Goal: Transaction & Acquisition: Purchase product/service

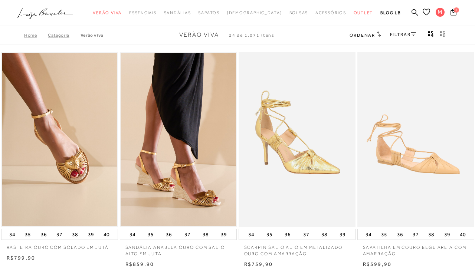
click at [458, 10] on span "1" at bounding box center [456, 9] width 5 height 5
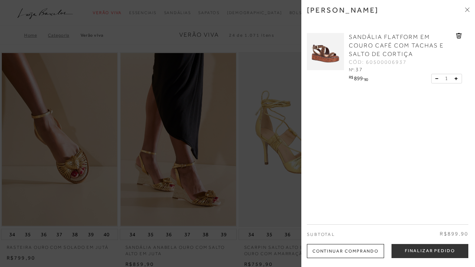
click at [469, 10] on icon at bounding box center [467, 9] width 4 height 4
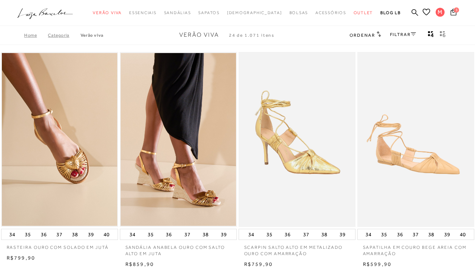
click at [458, 12] on span "1" at bounding box center [456, 9] width 5 height 5
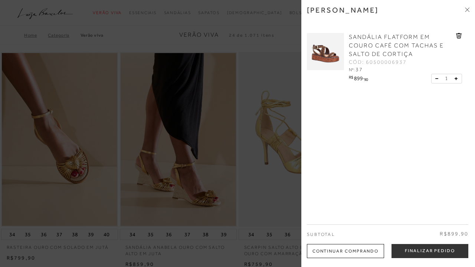
click at [468, 9] on icon at bounding box center [469, 8] width 2 height 2
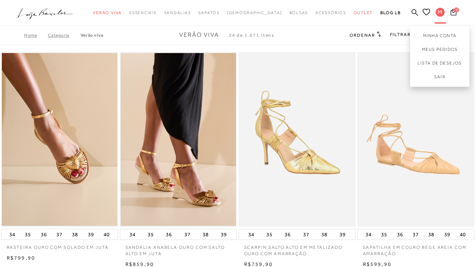
click at [441, 10] on span "M" at bounding box center [440, 12] width 9 height 9
click at [432, 78] on link "Sair" at bounding box center [439, 78] width 59 height 17
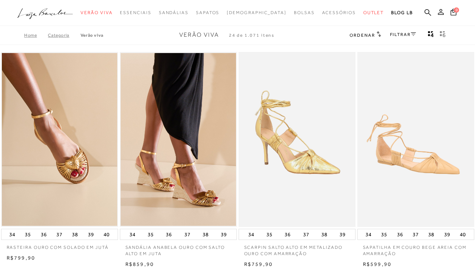
click at [441, 14] on icon at bounding box center [441, 12] width 6 height 6
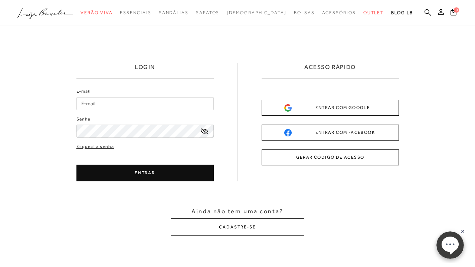
click at [238, 232] on button "CADASTRE-SE" at bounding box center [238, 227] width 134 height 17
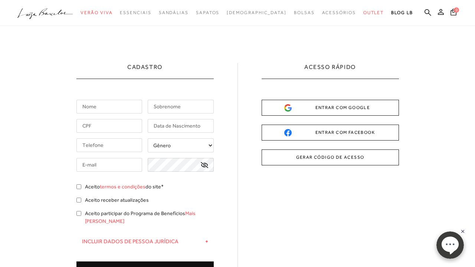
click at [131, 106] on input "text" at bounding box center [110, 107] width 66 height 14
type input "m"
type input "maria"
click at [184, 101] on input "text" at bounding box center [181, 107] width 66 height 14
type input "GONCALVES"
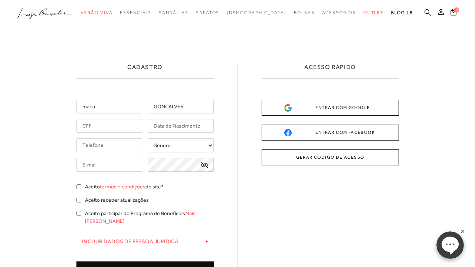
drag, startPoint x: 147, startPoint y: 119, endPoint x: 112, endPoint y: 125, distance: 35.7
click at [112, 125] on input "text" at bounding box center [110, 126] width 66 height 14
type input "924.582.543-49"
click at [151, 126] on input "text" at bounding box center [181, 126] width 66 height 14
type input "10/09/2977"
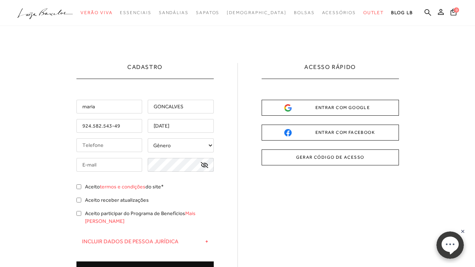
click at [100, 143] on input "tel" at bounding box center [110, 146] width 66 height 14
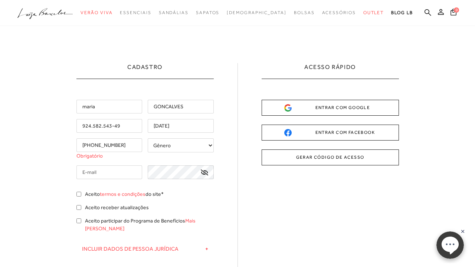
type input "[PHONE_NUMBER]"
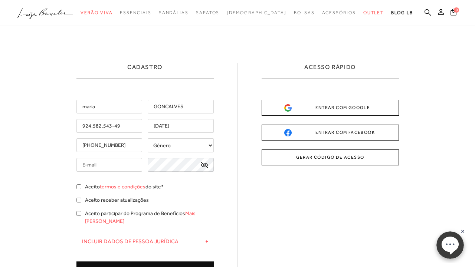
click at [179, 138] on div "maria GONCALVES 924.582.543-49 10/09/2977 (89) 99424-7444 +" at bounding box center [145, 189] width 137 height 179
select select
type input "gilsonnunes2015@hotmail.com"
click at [147, 166] on div "gilsonnunes2015@hotmail.com" at bounding box center [145, 165] width 137 height 14
click at [203, 164] on icon at bounding box center [204, 165] width 7 height 6
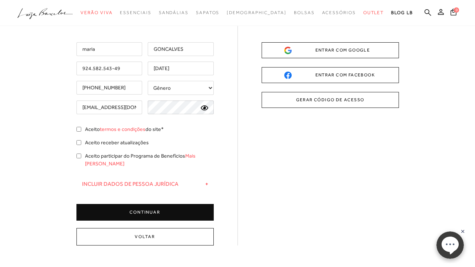
scroll to position [78, 0]
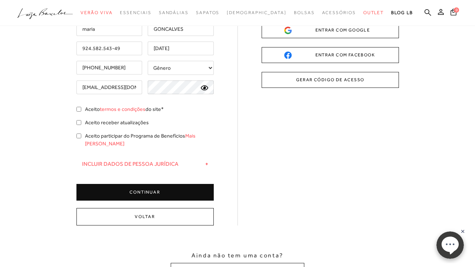
click at [81, 110] on input "Aceito termos e condições do site*" at bounding box center [79, 109] width 5 height 5
checkbox input "true"
click at [80, 136] on input "Aceito participar do Programa de Benefícios Mais Luiza" at bounding box center [79, 136] width 5 height 5
checkbox input "true"
click at [118, 184] on button "CONTINUAR" at bounding box center [145, 192] width 137 height 17
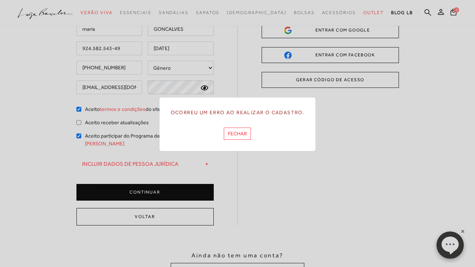
click at [235, 134] on button "FECHAR" at bounding box center [237, 134] width 27 height 12
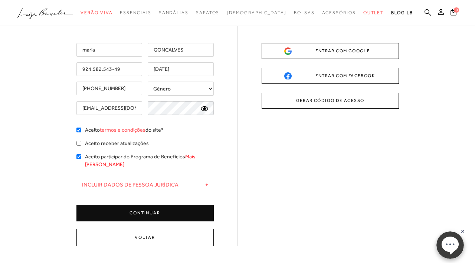
scroll to position [52, 0]
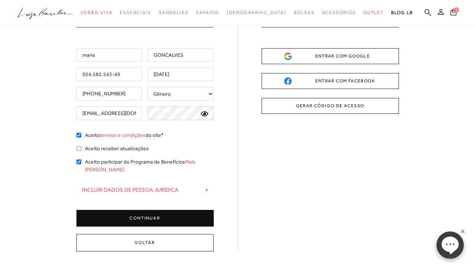
click at [133, 71] on input "924.582.543-49" at bounding box center [110, 75] width 66 height 14
click at [136, 54] on input "maria" at bounding box center [110, 55] width 66 height 14
type input "[PERSON_NAME]"
click at [179, 73] on input "10/09/2977" at bounding box center [181, 75] width 66 height 14
type input "10/09/1977"
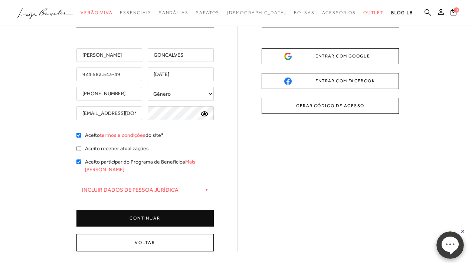
click at [173, 211] on button "CONTINUAR" at bounding box center [145, 218] width 137 height 17
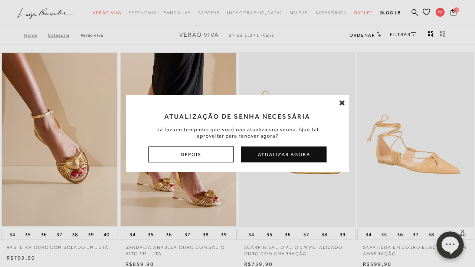
scroll to position [52, 0]
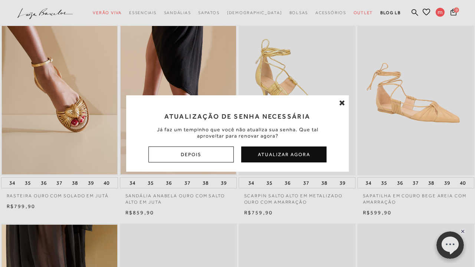
click at [415, 10] on div "Atualização de Senha Necessária Já faz um tempinho que você não atualiza sua se…" at bounding box center [237, 133] width 475 height 267
click at [414, 10] on div "Atualização de Senha Necessária Já faz um tempinho que você não atualiza sua se…" at bounding box center [237, 133] width 475 height 267
click at [218, 155] on button "Depois" at bounding box center [191, 155] width 85 height 16
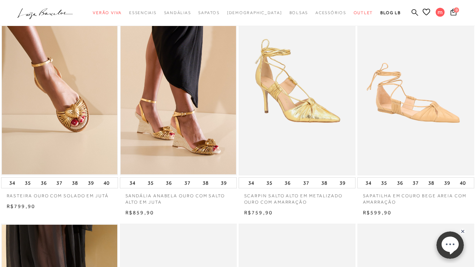
click at [415, 11] on icon at bounding box center [415, 12] width 7 height 7
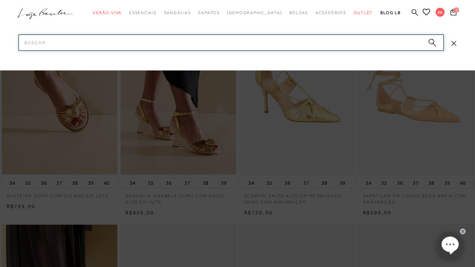
scroll to position [0, 0]
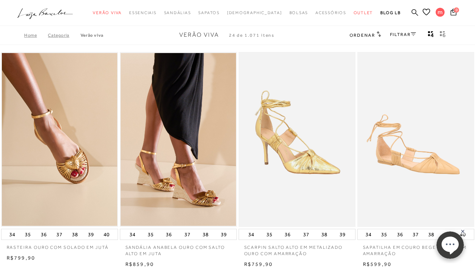
click at [416, 13] on icon at bounding box center [415, 12] width 7 height 7
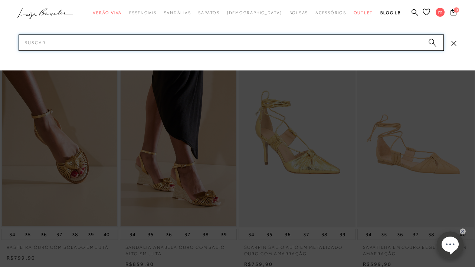
click at [380, 45] on input "Pesquisar" at bounding box center [232, 43] width 426 height 16
type input "flatform cafe"
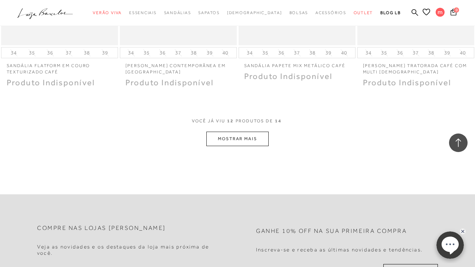
scroll to position [652, 0]
click at [252, 141] on button "MOSTRAR MAIS" at bounding box center [237, 138] width 62 height 14
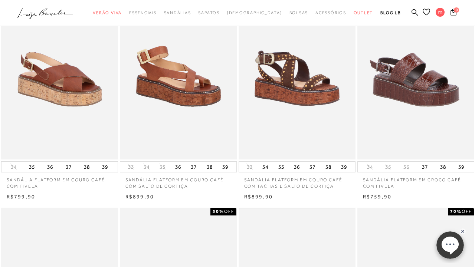
scroll to position [78, 0]
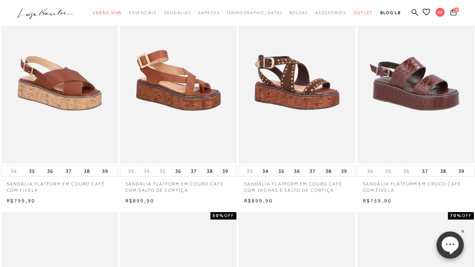
click at [277, 124] on img at bounding box center [297, 76] width 115 height 173
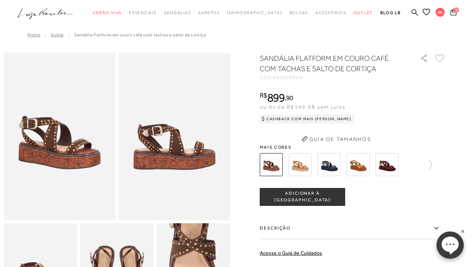
scroll to position [47, 0]
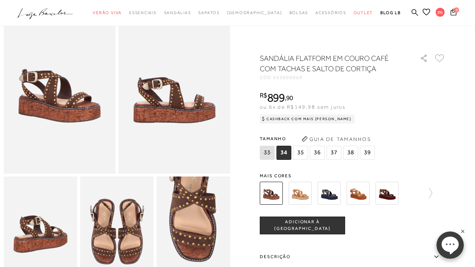
click at [328, 151] on span "37" at bounding box center [334, 153] width 15 height 14
click at [320, 224] on span "ADICIONAR À SACOLA" at bounding box center [302, 225] width 85 height 13
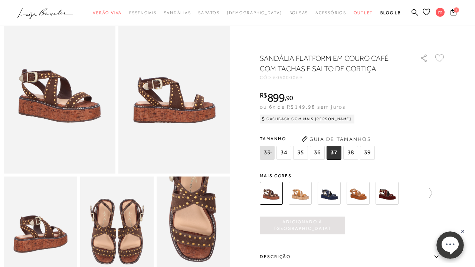
scroll to position [0, 0]
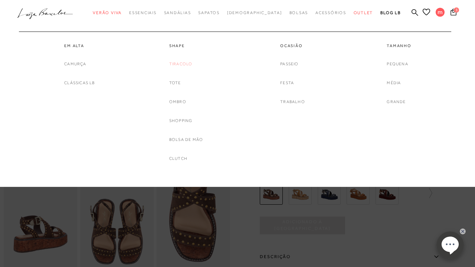
click at [177, 66] on link "Tiracolo" at bounding box center [180, 64] width 23 height 8
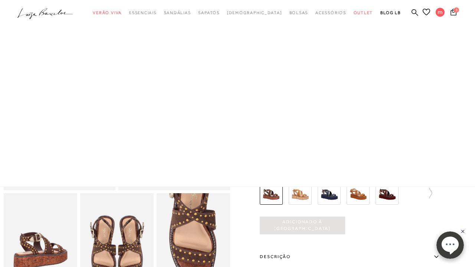
scroll to position [18, 0]
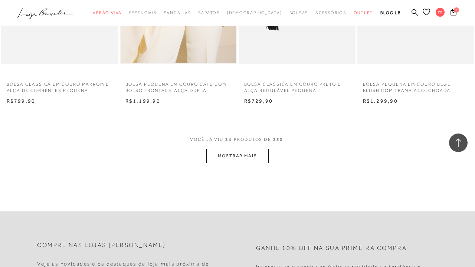
scroll to position [1300, 0]
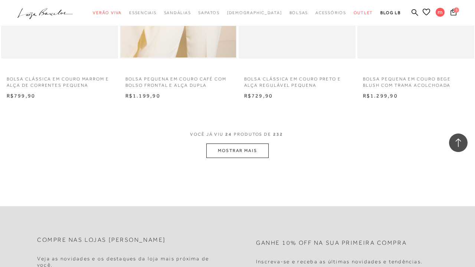
click at [260, 148] on button "MOSTRAR MAIS" at bounding box center [237, 151] width 62 height 14
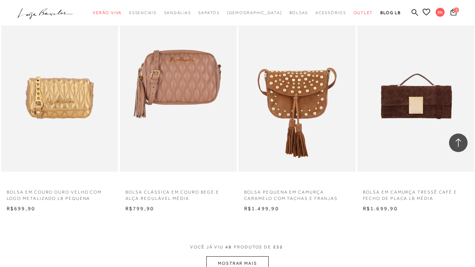
scroll to position [2544, 0]
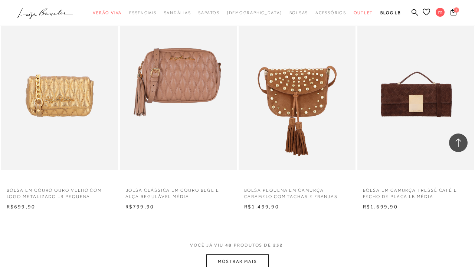
click at [254, 255] on button "MOSTRAR MAIS" at bounding box center [237, 262] width 62 height 14
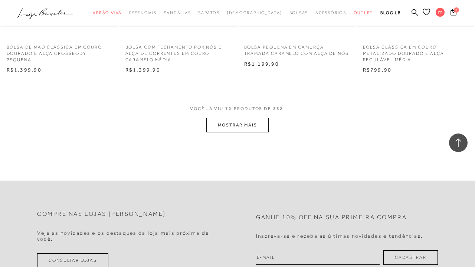
scroll to position [4060, 0]
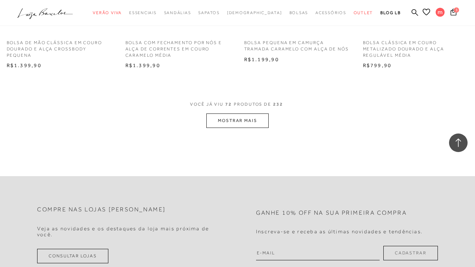
click at [264, 114] on button "MOSTRAR MAIS" at bounding box center [237, 121] width 62 height 14
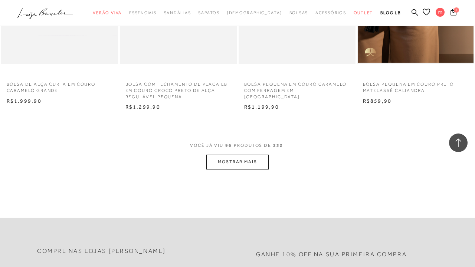
scroll to position [5414, 0]
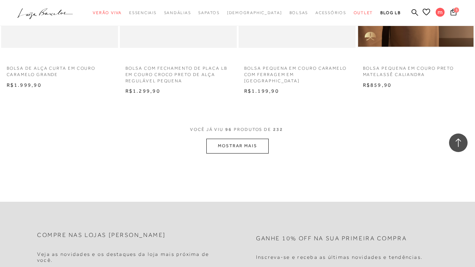
click at [265, 139] on button "MOSTRAR MAIS" at bounding box center [237, 146] width 62 height 14
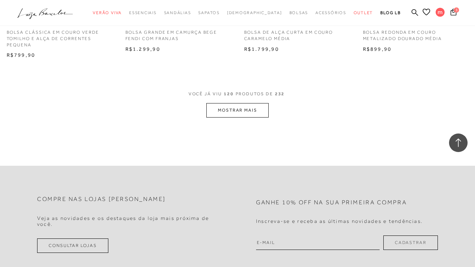
scroll to position [6826, 0]
click at [247, 102] on button "MOSTRAR MAIS" at bounding box center [237, 109] width 62 height 14
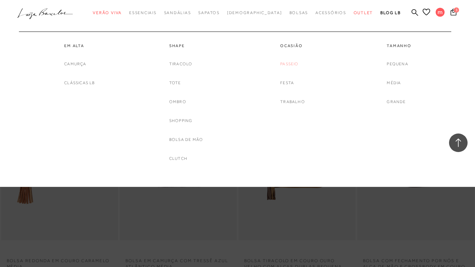
click at [288, 64] on link "Passeio" at bounding box center [289, 64] width 18 height 8
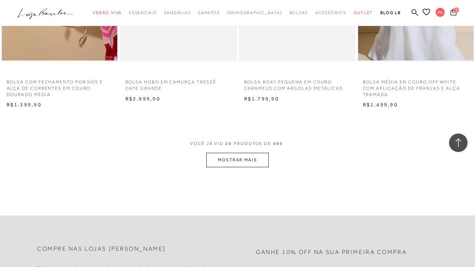
scroll to position [1301, 0]
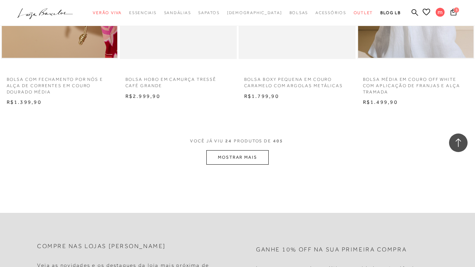
click at [266, 157] on button "MOSTRAR MAIS" at bounding box center [237, 157] width 62 height 14
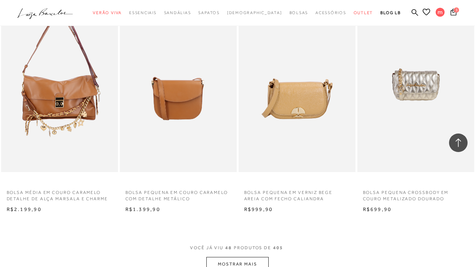
scroll to position [2564, 0]
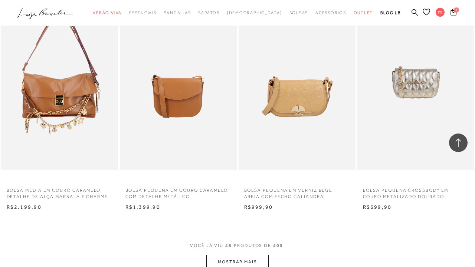
click at [254, 255] on button "MOSTRAR MAIS" at bounding box center [237, 262] width 62 height 14
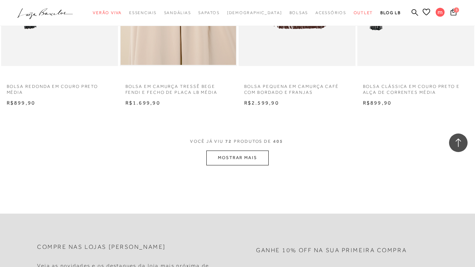
scroll to position [4065, 0]
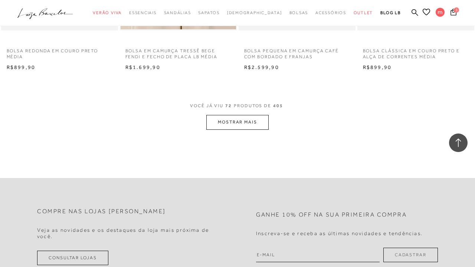
click at [267, 115] on button "MOSTRAR MAIS" at bounding box center [237, 122] width 62 height 14
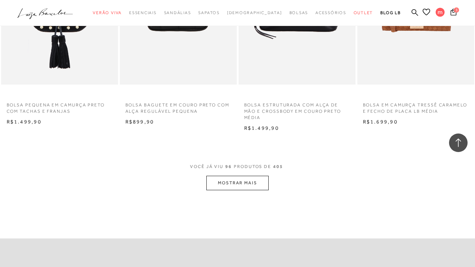
scroll to position [5388, 0]
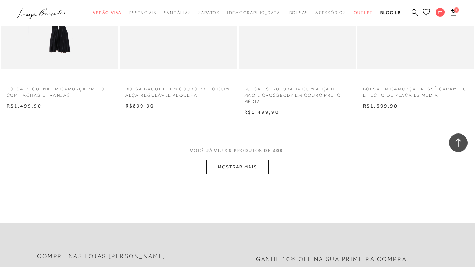
click at [249, 160] on button "MOSTRAR MAIS" at bounding box center [237, 167] width 62 height 14
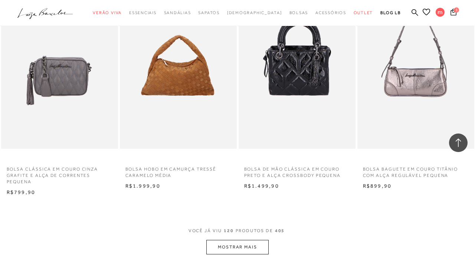
scroll to position [6690, 0]
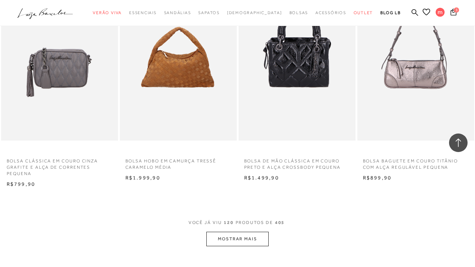
click at [262, 232] on button "MOSTRAR MAIS" at bounding box center [237, 239] width 62 height 14
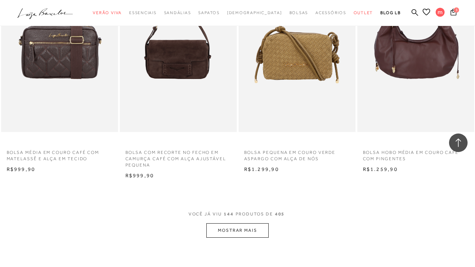
scroll to position [8099, 0]
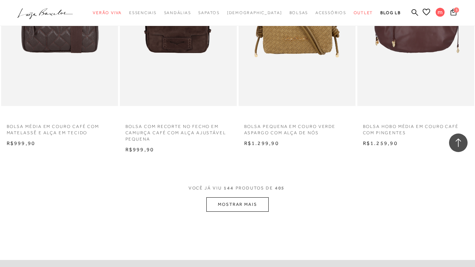
click at [263, 198] on button "MOSTRAR MAIS" at bounding box center [237, 205] width 62 height 14
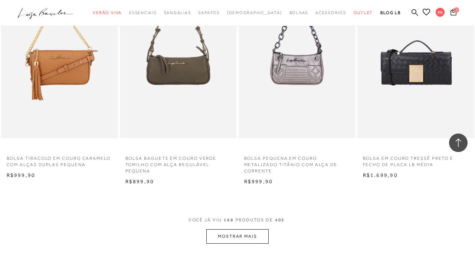
scroll to position [9449, 0]
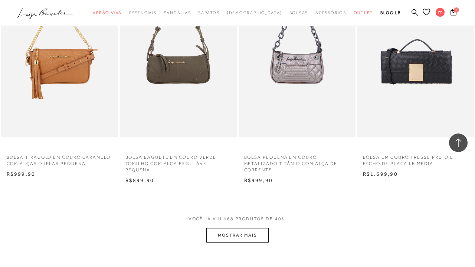
click at [264, 228] on button "MOSTRAR MAIS" at bounding box center [237, 235] width 62 height 14
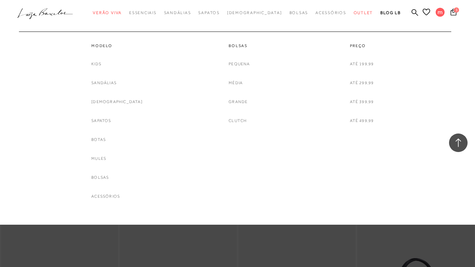
scroll to position [10502, 0]
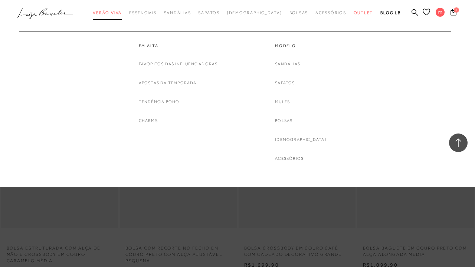
click at [119, 15] on link "Verão Viva" at bounding box center [107, 13] width 29 height 14
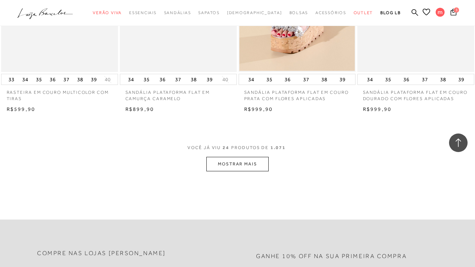
scroll to position [1276, 0]
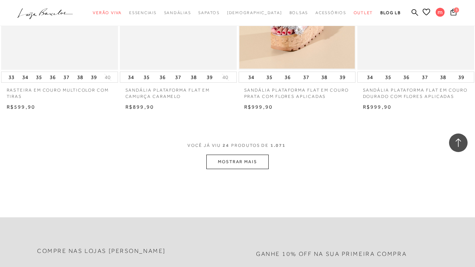
click at [256, 161] on button "MOSTRAR MAIS" at bounding box center [237, 162] width 62 height 14
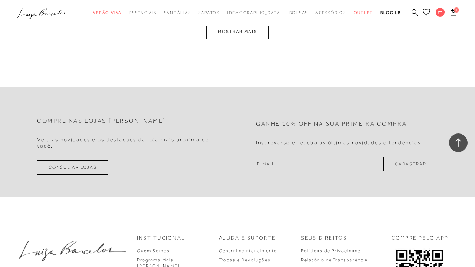
scroll to position [2764, 0]
click at [456, 12] on span "1" at bounding box center [456, 9] width 5 height 5
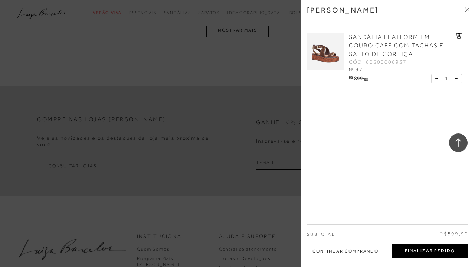
click at [413, 250] on button "Finalizar Pedido" at bounding box center [430, 251] width 77 height 14
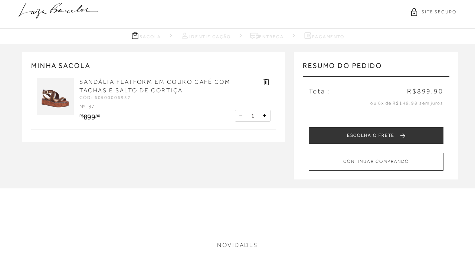
scroll to position [10, 0]
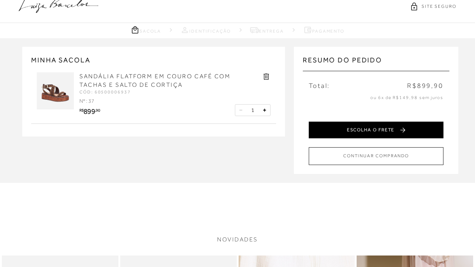
click at [393, 131] on button "ESCOLHA O FRETE" at bounding box center [376, 130] width 135 height 17
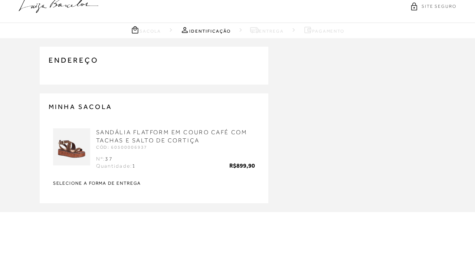
type input "64601-002"
select select "PI"
type input "[PHONE_NUMBER]"
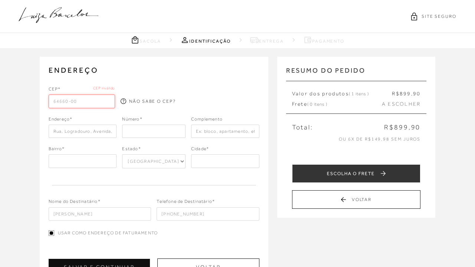
type input "64660-000"
type input "[DEMOGRAPHIC_DATA]"
type input "64660-000"
type input "rua [PERSON_NAME]"
click at [140, 131] on input "number" at bounding box center [153, 131] width 63 height 13
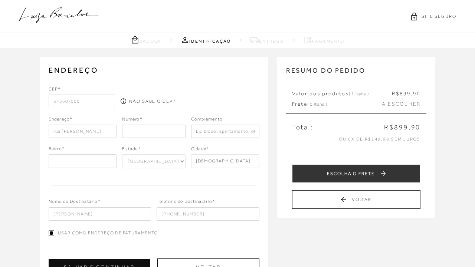
type input "0"
type input "915"
type input "[PERSON_NAME]"
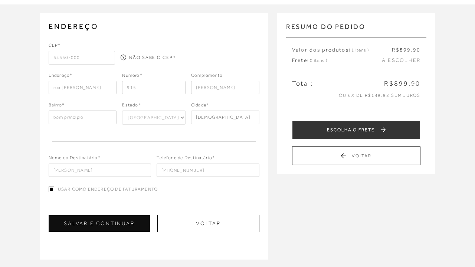
type input "bom principio"
drag, startPoint x: 146, startPoint y: 173, endPoint x: 44, endPoint y: 185, distance: 102.5
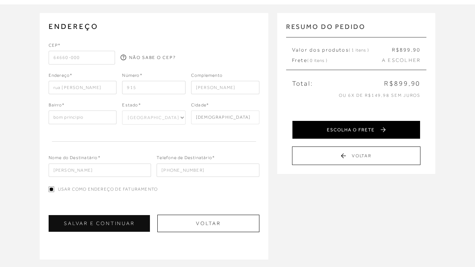
type input "[PERSON_NAME]"
click at [323, 134] on button "ESCOLHA O FRETE" at bounding box center [356, 130] width 129 height 19
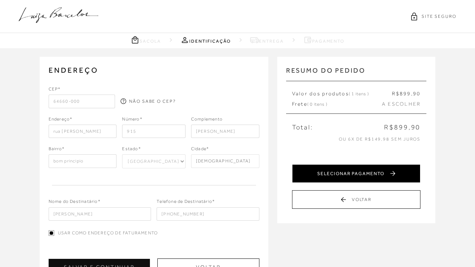
click at [321, 165] on button "SELECIONAR PAGAMENTO" at bounding box center [356, 174] width 129 height 19
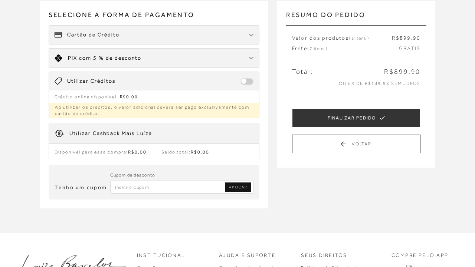
scroll to position [57, 0]
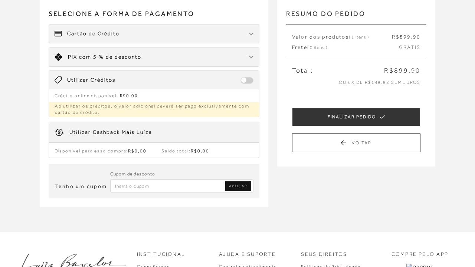
click at [177, 183] on input "Inserir Código da Promoção" at bounding box center [181, 186] width 143 height 13
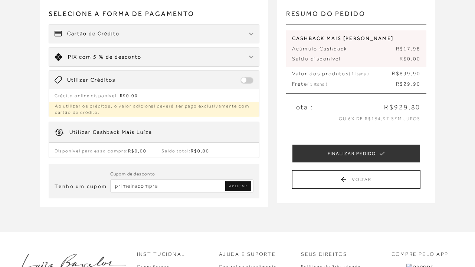
type input "primeiracompra"
click at [235, 184] on span "APLICAR" at bounding box center [238, 186] width 18 height 5
click at [152, 195] on div "Tenho um cupom Cupom de desconto APLICAR" at bounding box center [154, 181] width 211 height 35
click at [152, 191] on input "Inserir Código da Promoção" at bounding box center [181, 186] width 143 height 13
drag, startPoint x: 161, startPoint y: 186, endPoint x: 242, endPoint y: 183, distance: 81.0
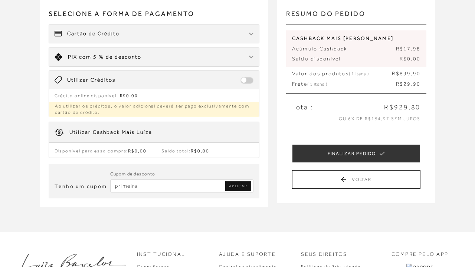
click at [242, 184] on span "APLICAR" at bounding box center [238, 186] width 18 height 5
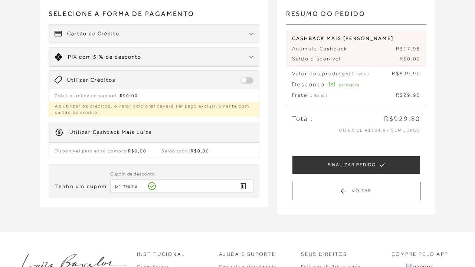
click at [174, 186] on input "primeira" at bounding box center [181, 186] width 143 height 13
type input "primeir"
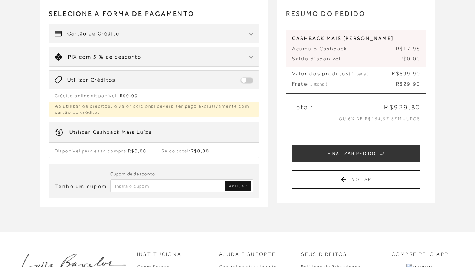
type input "a"
click at [175, 186] on input "primeira" at bounding box center [181, 186] width 143 height 13
type input "primeiralb"
click at [231, 184] on span "APLICAR" at bounding box center [238, 186] width 18 height 5
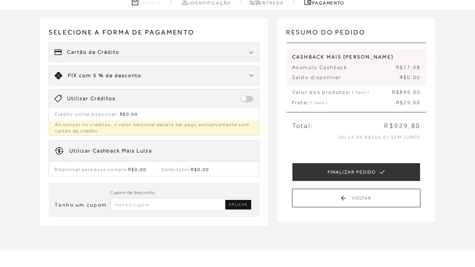
scroll to position [39, 0]
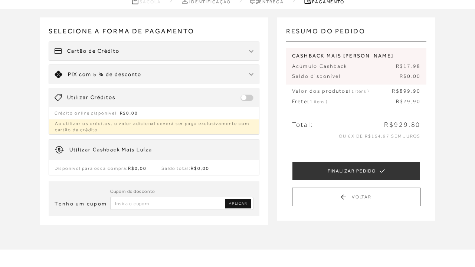
click at [178, 193] on div "Cupom de desconto" at bounding box center [181, 193] width 143 height 10
click at [178, 196] on div "Cupom de desconto" at bounding box center [181, 193] width 143 height 10
click at [177, 205] on input "Inserir Código da Promoção" at bounding box center [181, 203] width 143 height 13
type input "primieiralb"
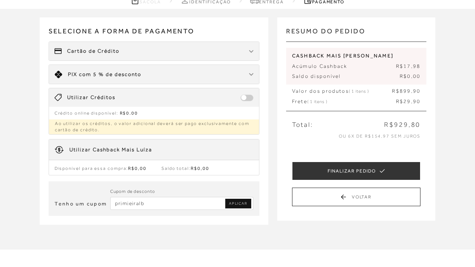
click at [247, 201] on span "APLICAR" at bounding box center [238, 203] width 18 height 5
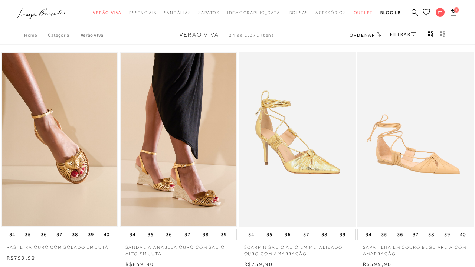
click at [452, 11] on icon at bounding box center [454, 12] width 6 height 7
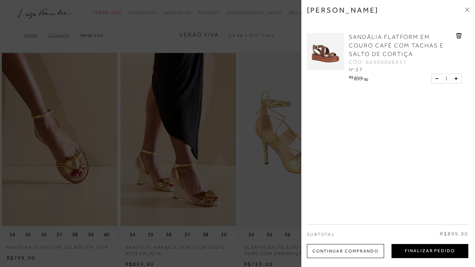
click at [410, 255] on button "Finalizar Pedido" at bounding box center [430, 251] width 77 height 14
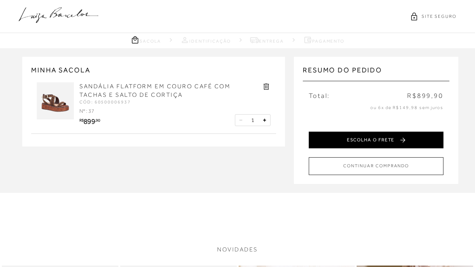
click at [363, 143] on button "ESCOLHA O FRETE" at bounding box center [376, 140] width 135 height 17
select select "PI"
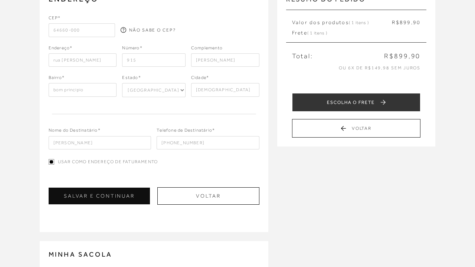
scroll to position [35, 0]
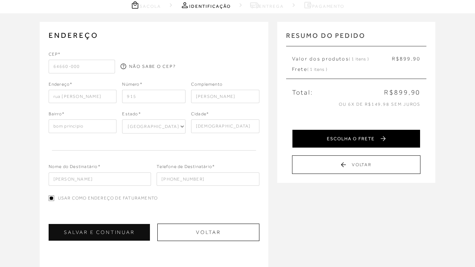
click at [332, 137] on button "ESCOLHA O FRETE" at bounding box center [356, 139] width 129 height 19
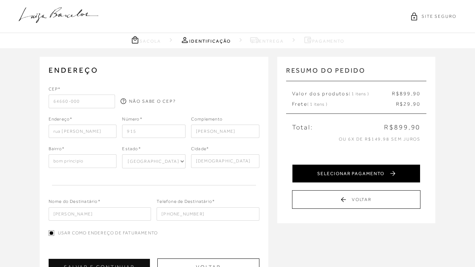
click at [328, 170] on button "SELECIONAR PAGAMENTO" at bounding box center [356, 174] width 129 height 19
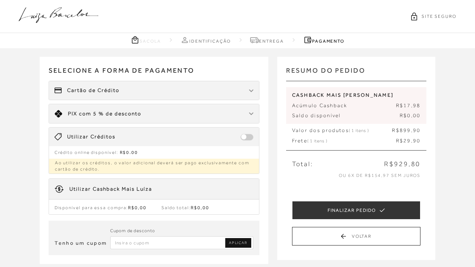
click at [215, 89] on div "Cartão de Crédito" at bounding box center [154, 90] width 210 height 19
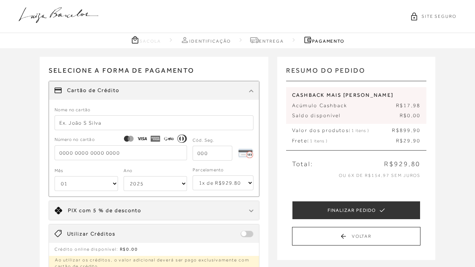
click at [166, 121] on input "text" at bounding box center [154, 122] width 199 height 15
click at [149, 117] on input "text" at bounding box center [154, 122] width 199 height 15
click at [172, 97] on div "Cartão de Crédito" at bounding box center [154, 90] width 210 height 19
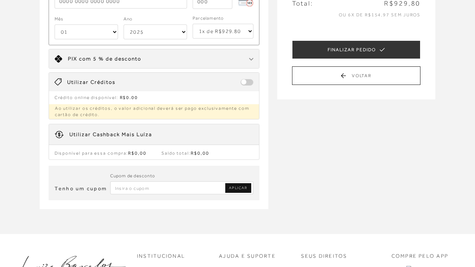
scroll to position [161, 0]
click at [144, 186] on input "Inserir Código da Promoção" at bounding box center [181, 187] width 143 height 13
type input "p"
type input "PRIMEIRALB"
click at [231, 184] on link "APLICAR" at bounding box center [238, 188] width 26 height 10
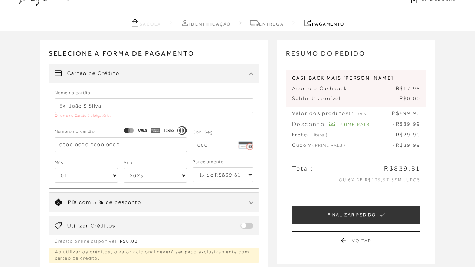
scroll to position [15, 0]
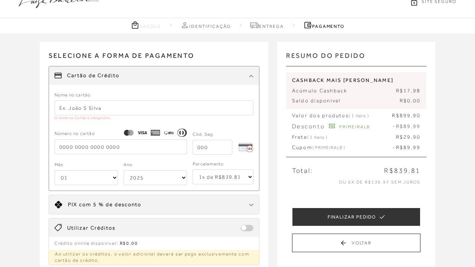
click at [392, 4] on div "SITE SEGURO" at bounding box center [237, 1] width 475 height 33
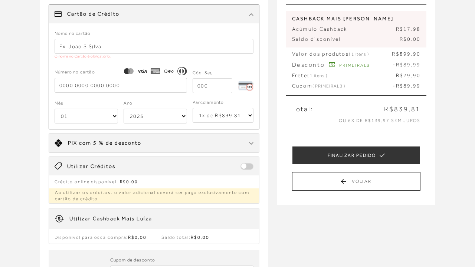
scroll to position [77, 0]
